Goal: Information Seeking & Learning: Learn about a topic

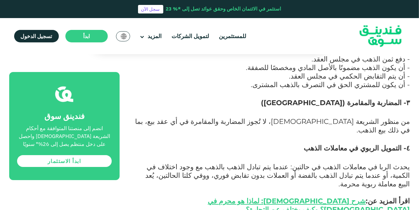
scroll to position [1079, 0]
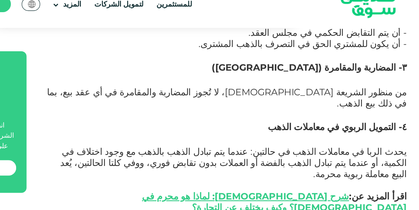
click at [412, 139] on section "الصفحة الرئيسية المدونة الامتثال للشريعة" at bounding box center [209, 98] width 407 height 1974
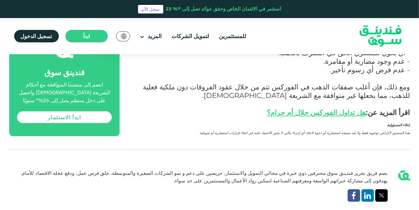
scroll to position [1692, 0]
